Goal: Transaction & Acquisition: Purchase product/service

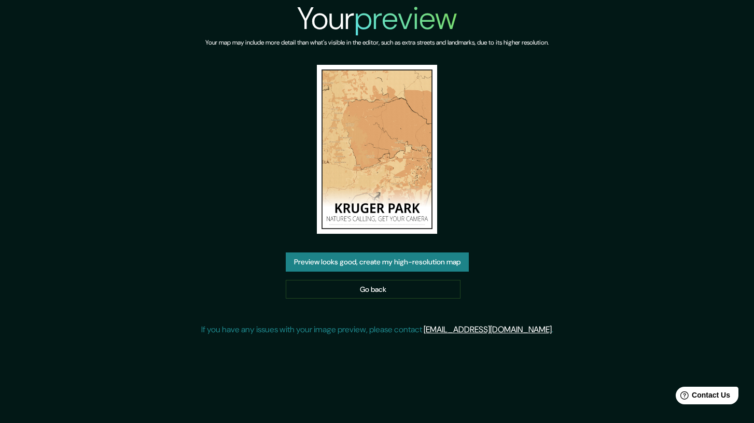
click at [417, 158] on img at bounding box center [377, 149] width 120 height 169
click at [433, 261] on button "Preview looks good, create my high-resolution map" at bounding box center [377, 261] width 183 height 19
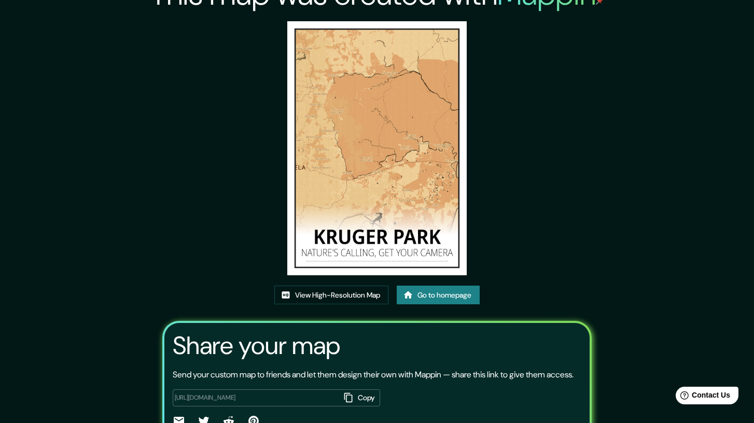
scroll to position [90, 0]
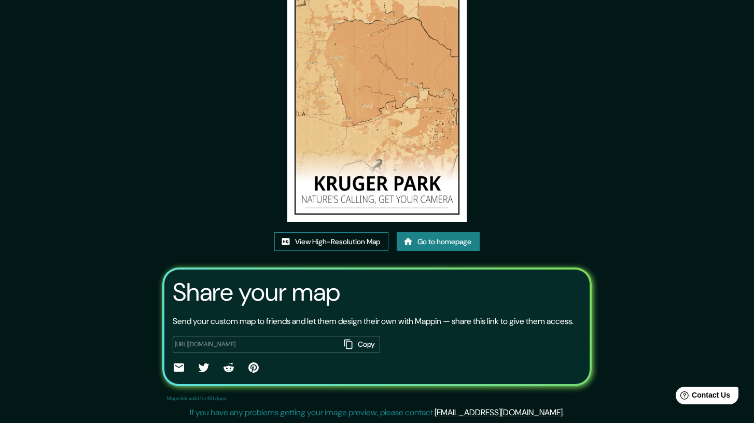
click at [361, 232] on link "View High-Resolution Map" at bounding box center [331, 241] width 114 height 19
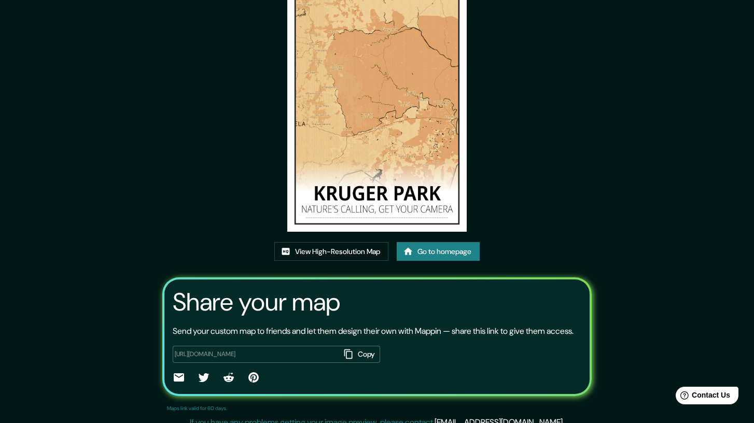
scroll to position [0, 0]
